Goal: Transaction & Acquisition: Purchase product/service

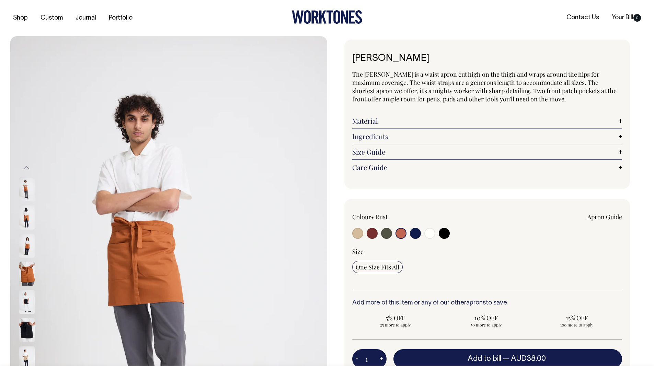
select select "Rust"
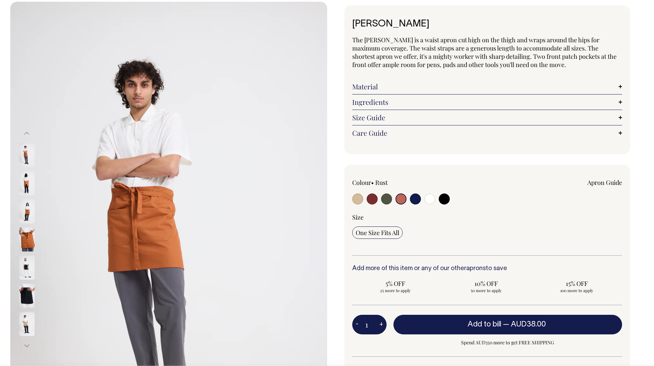
click at [22, 267] on img at bounding box center [26, 267] width 15 height 24
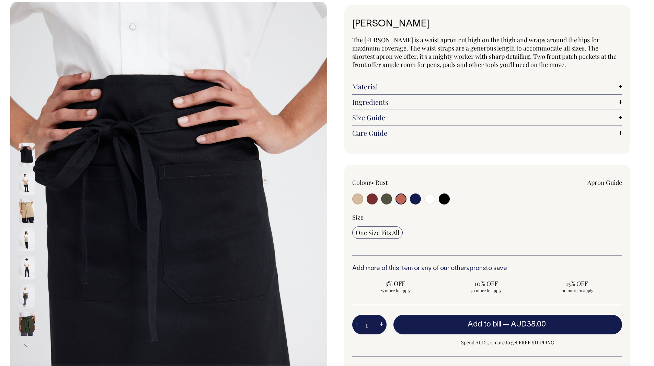
click at [27, 262] on img at bounding box center [26, 267] width 15 height 24
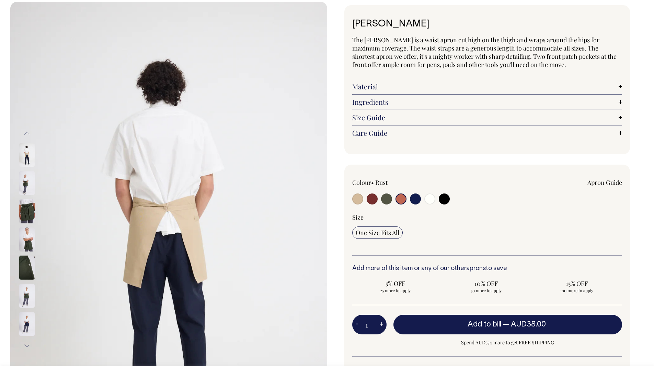
scroll to position [21, 0]
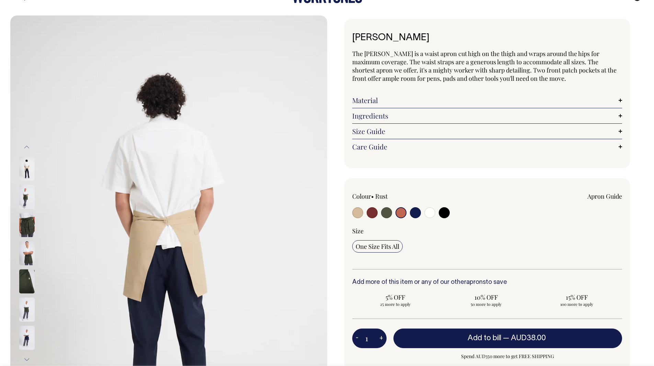
click at [25, 345] on img at bounding box center [26, 337] width 15 height 24
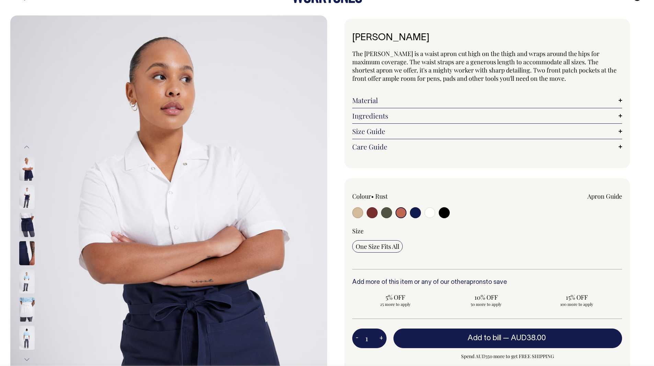
click at [27, 281] on img at bounding box center [26, 281] width 15 height 24
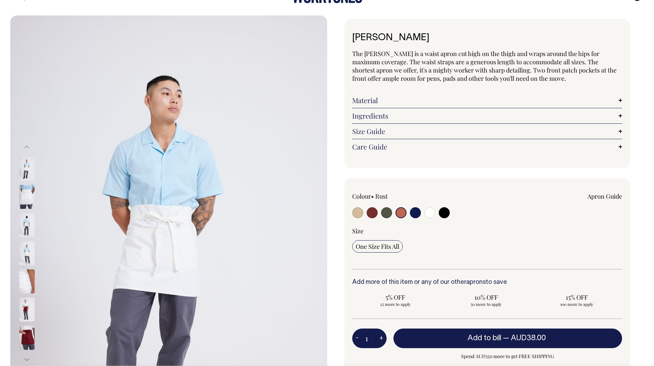
click at [28, 337] on img at bounding box center [26, 337] width 15 height 24
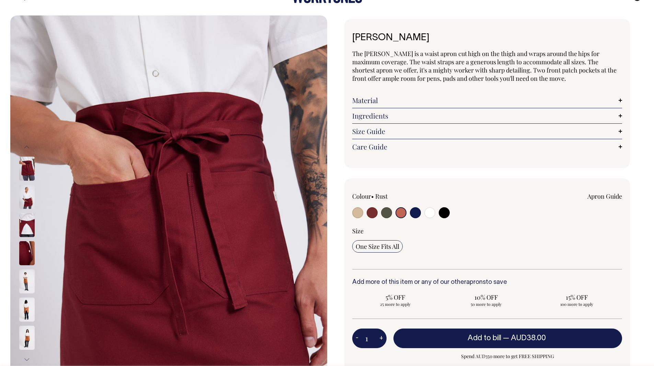
click at [25, 282] on img at bounding box center [26, 281] width 15 height 24
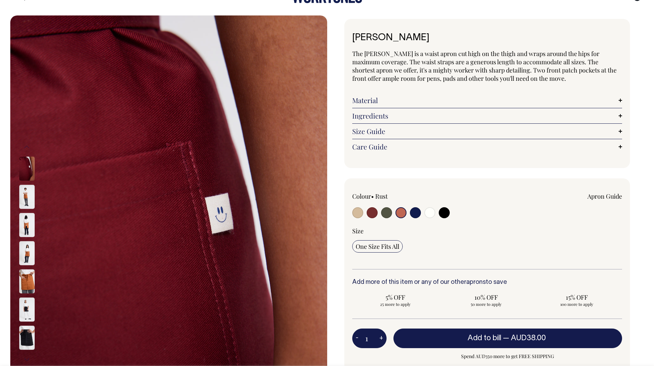
click at [21, 333] on img at bounding box center [26, 337] width 15 height 24
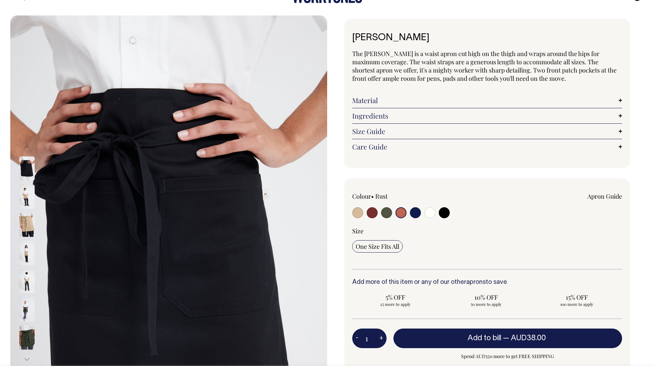
click at [28, 300] on img at bounding box center [26, 309] width 15 height 24
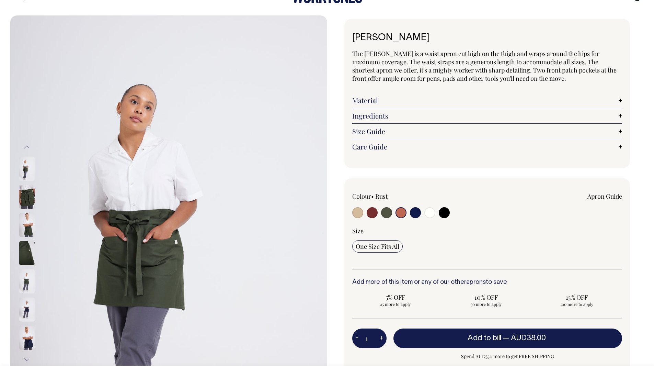
click at [22, 319] on img at bounding box center [26, 309] width 15 height 24
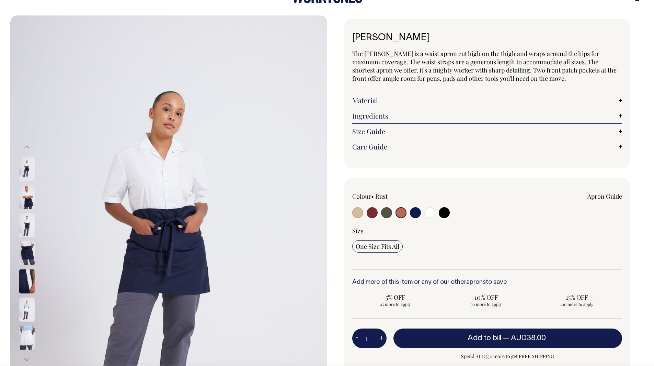
click at [27, 331] on img at bounding box center [26, 337] width 15 height 24
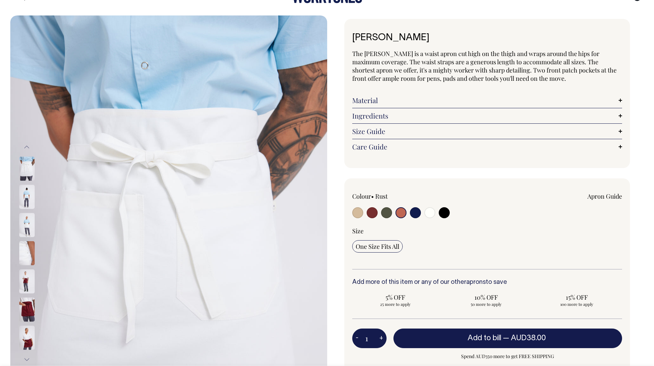
click at [27, 283] on img at bounding box center [26, 281] width 15 height 24
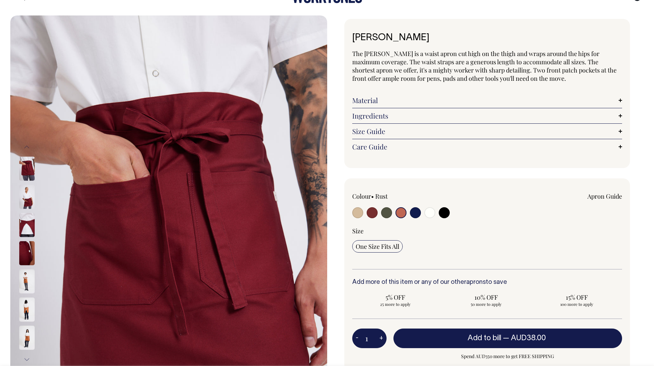
click at [24, 281] on img at bounding box center [26, 281] width 15 height 24
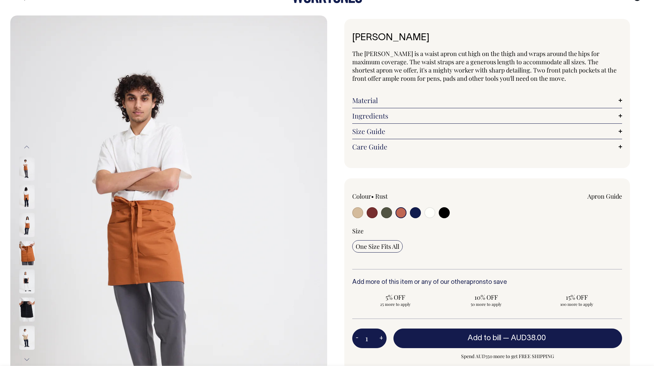
click at [381, 118] on link "Ingredients" at bounding box center [487, 116] width 270 height 8
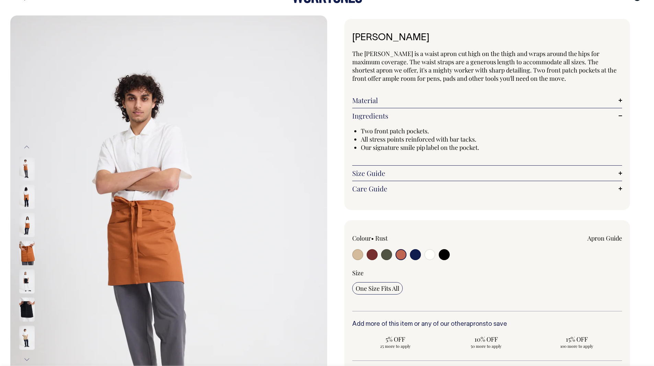
click at [369, 190] on link "Care Guide" at bounding box center [487, 188] width 270 height 8
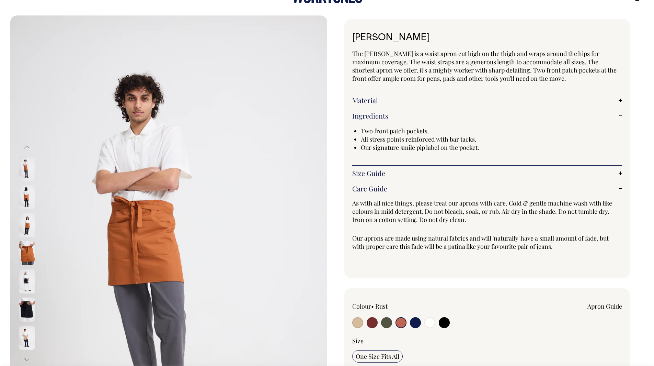
click at [379, 178] on div "Size Guide Size Guide Measurement cm Length at centre front 45 Width at widest …" at bounding box center [487, 172] width 270 height 15
click at [364, 169] on link "Size Guide" at bounding box center [487, 173] width 270 height 8
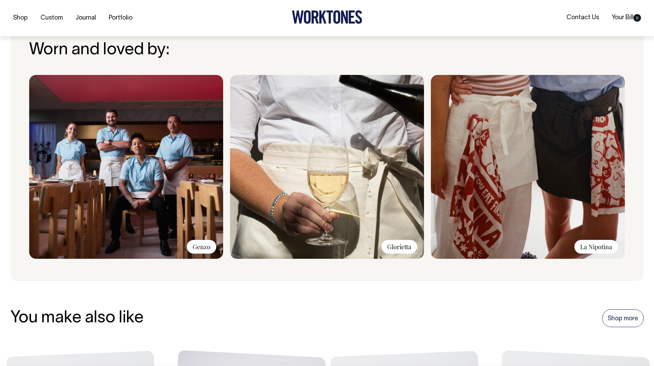
scroll to position [696, 0]
click at [169, 161] on img at bounding box center [126, 167] width 194 height 184
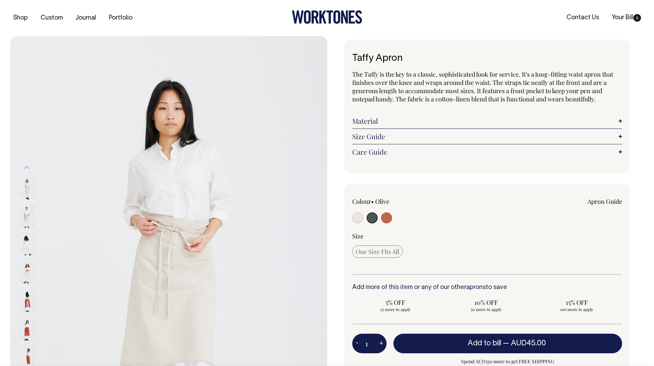
click at [377, 121] on link "Material" at bounding box center [487, 121] width 270 height 8
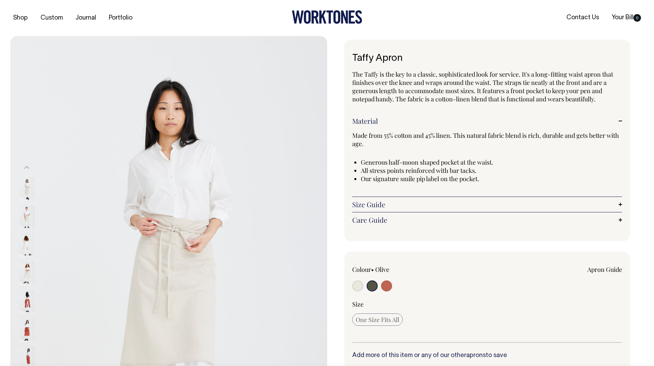
click at [384, 280] on label at bounding box center [386, 286] width 11 height 13
click at [384, 280] on input "radio" at bounding box center [386, 285] width 11 height 11
radio input "true"
select select "Rust"
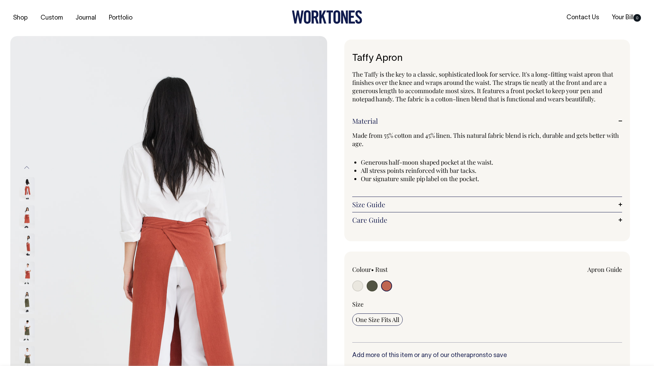
click at [26, 274] on img at bounding box center [26, 274] width 15 height 24
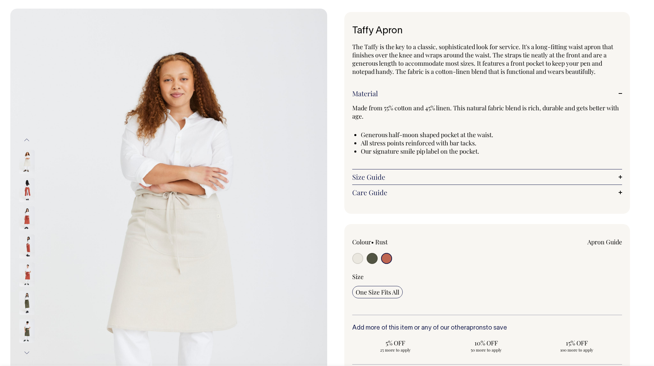
scroll to position [41, 0]
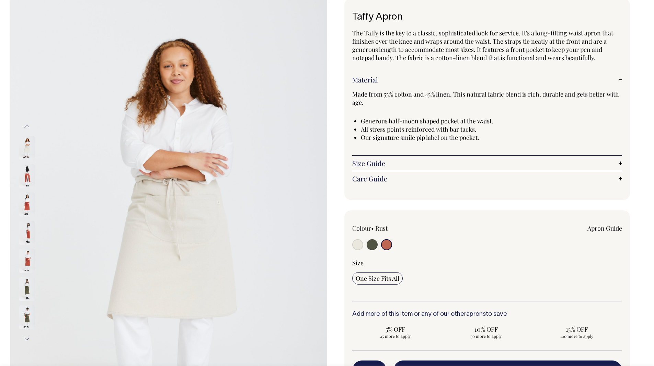
click at [28, 254] on img at bounding box center [26, 261] width 15 height 24
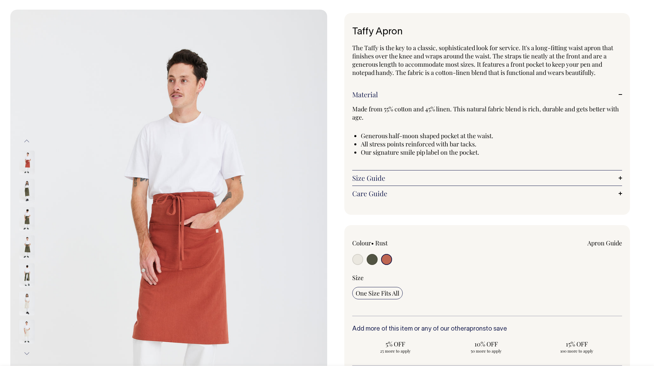
scroll to position [26, 0]
click at [366, 177] on link "Size Guide" at bounding box center [487, 178] width 270 height 8
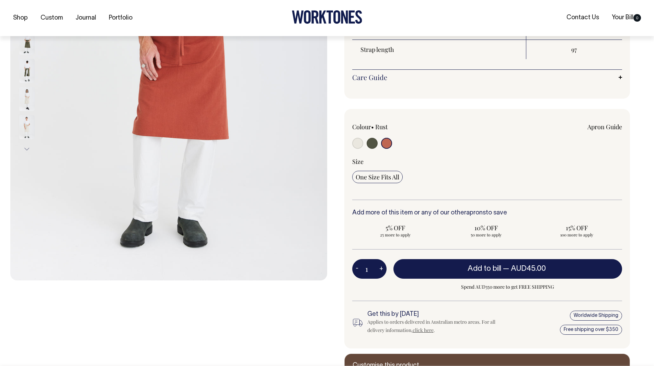
scroll to position [231, 0]
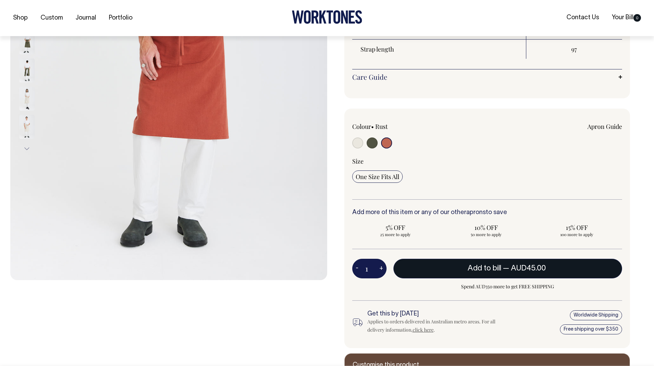
click at [447, 263] on button "Add to bill — AUD45.00" at bounding box center [507, 268] width 229 height 19
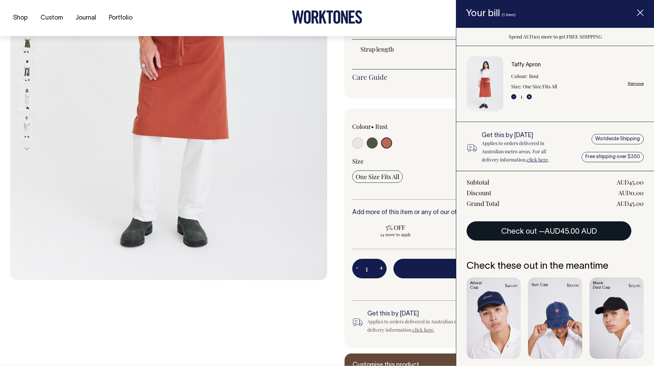
click at [514, 230] on button "Check out — AUD45.00 AUD" at bounding box center [549, 230] width 165 height 19
